Goal: Task Accomplishment & Management: Manage account settings

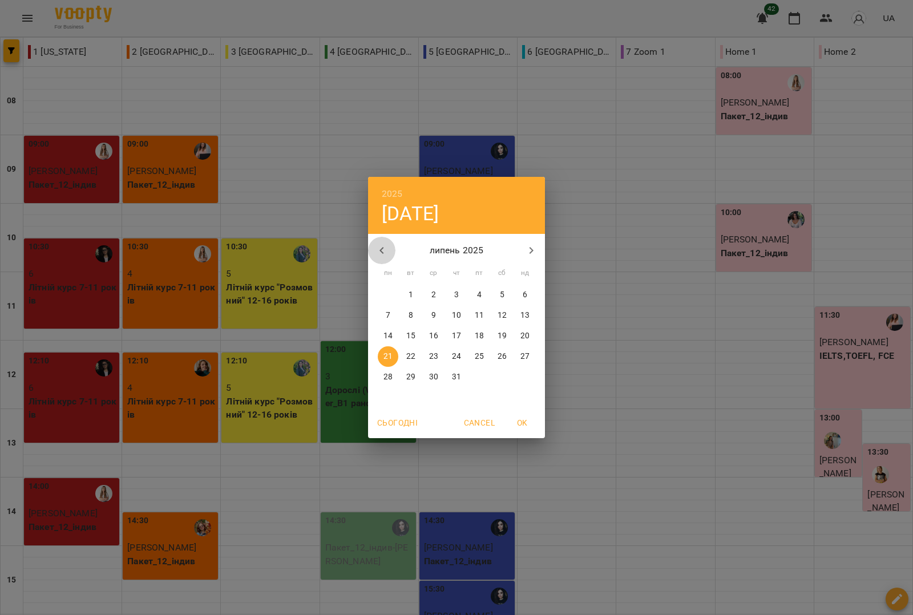
click at [384, 247] on icon "button" at bounding box center [382, 251] width 14 height 14
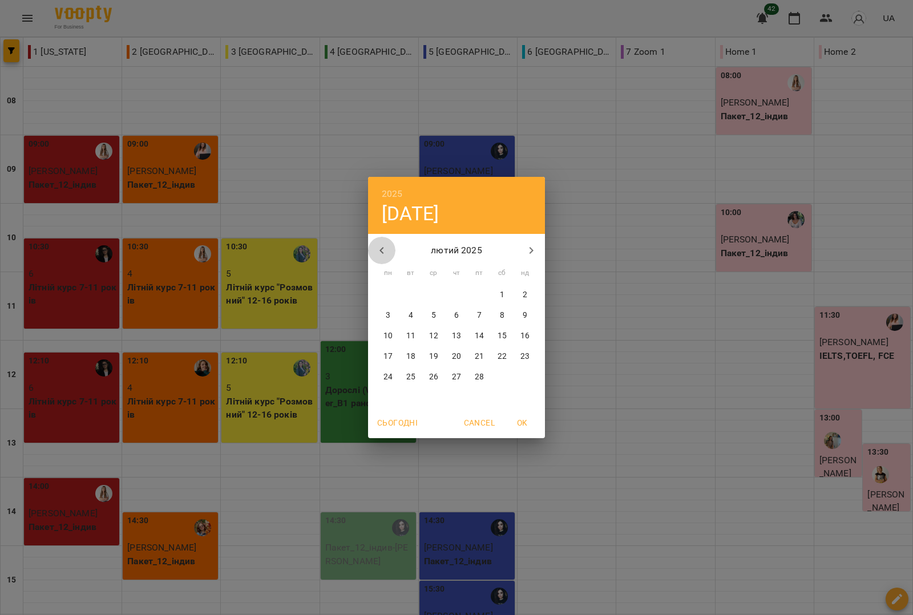
click at [384, 247] on icon "button" at bounding box center [382, 251] width 14 height 14
click at [386, 310] on p "4" at bounding box center [388, 315] width 5 height 11
type input "**********"
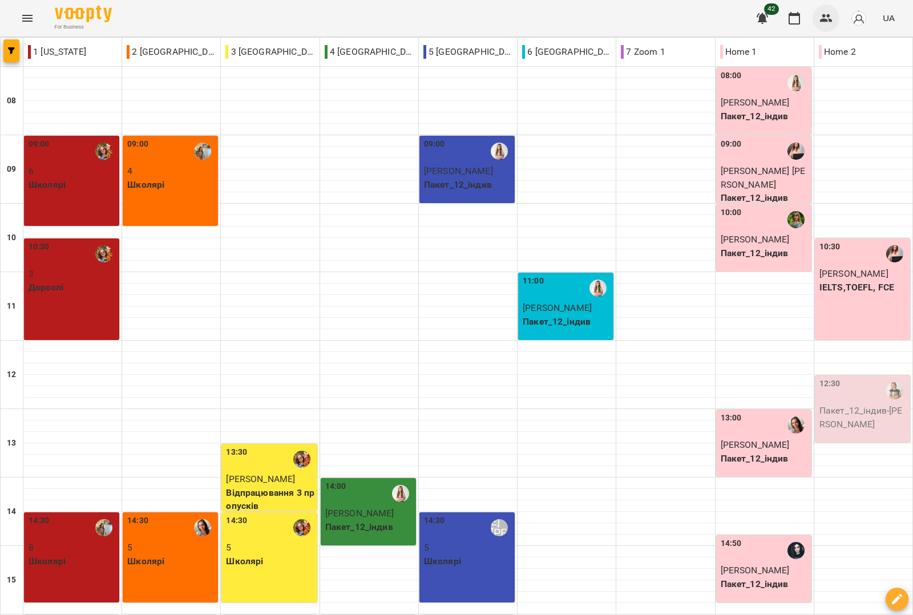
click at [826, 15] on icon "button" at bounding box center [826, 18] width 13 height 8
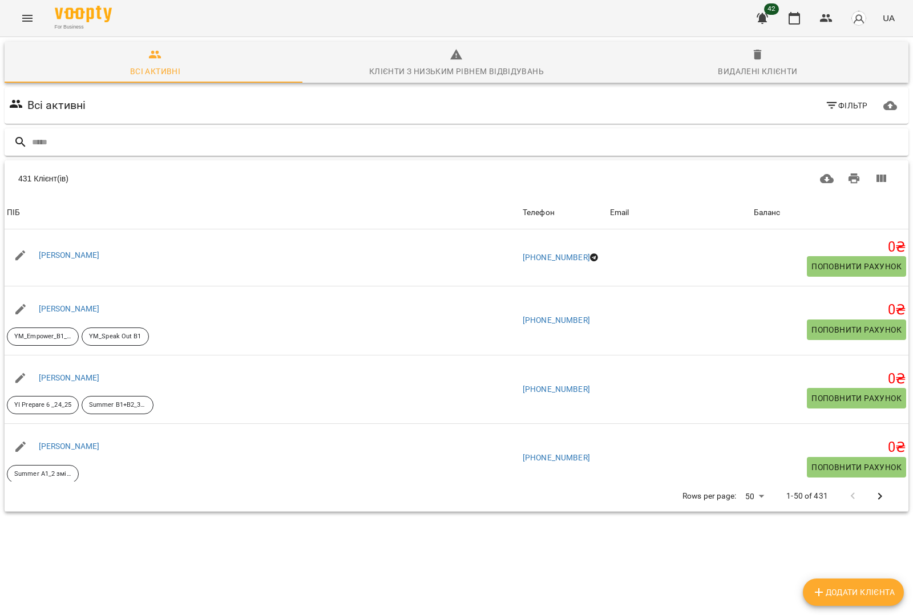
click at [76, 142] on input "text" at bounding box center [468, 142] width 872 height 19
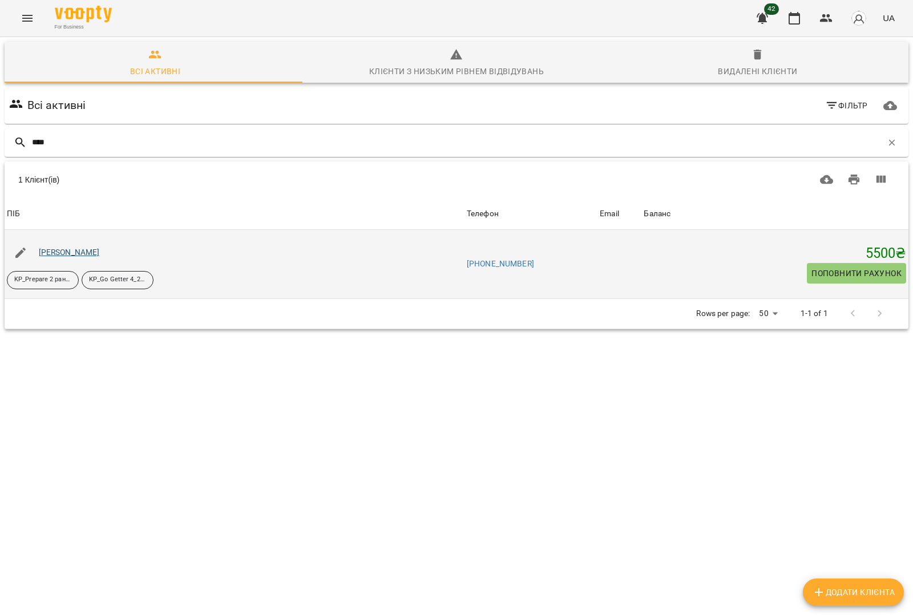
type input "****"
click at [65, 252] on link "[PERSON_NAME]" at bounding box center [69, 252] width 61 height 9
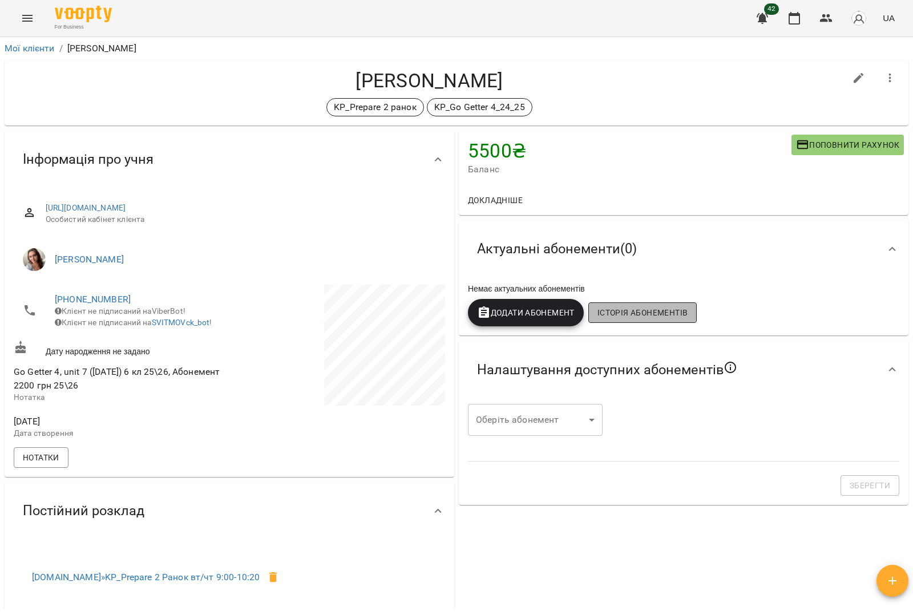
click at [660, 310] on span "Історія абонементів" at bounding box center [643, 313] width 90 height 14
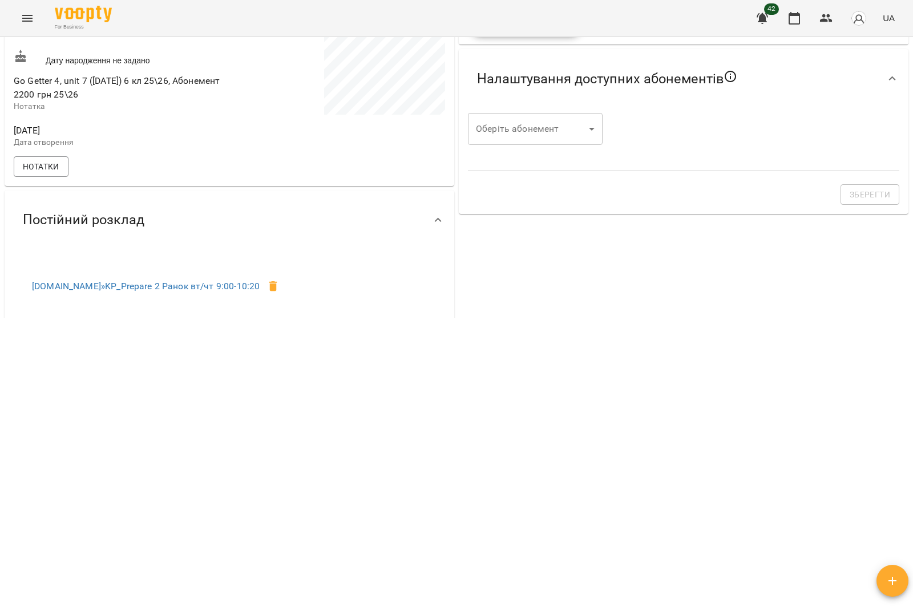
click at [711, 361] on html "For Business 42 UA Мої клієнти / Кожушок [PERSON_NAME] Кожушок [PERSON_NAME] KP…" at bounding box center [456, 35] width 913 height 653
click at [588, 95] on body "For Business 42 UA Мої клієнти / Кожушок [PERSON_NAME] Кожушок [PERSON_NAME] KP…" at bounding box center [456, 35] width 913 height 653
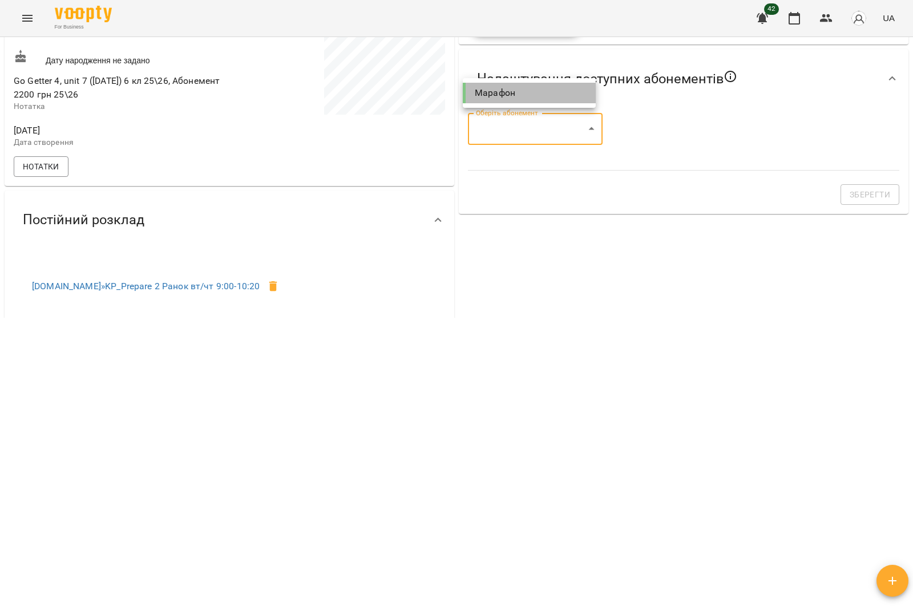
click at [588, 95] on li "Марафон" at bounding box center [529, 93] width 133 height 21
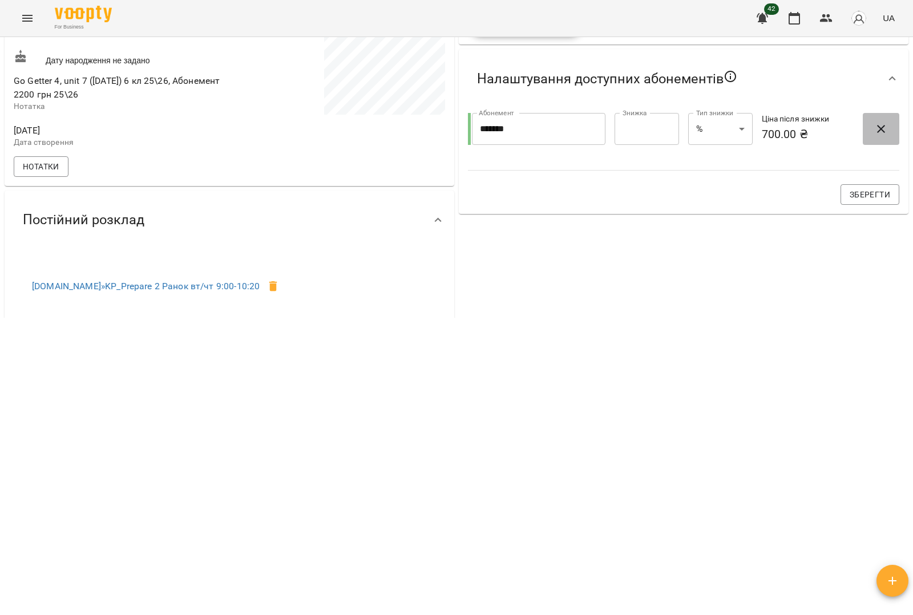
click at [875, 122] on icon "button" at bounding box center [882, 129] width 14 height 14
